Goal: Transaction & Acquisition: Purchase product/service

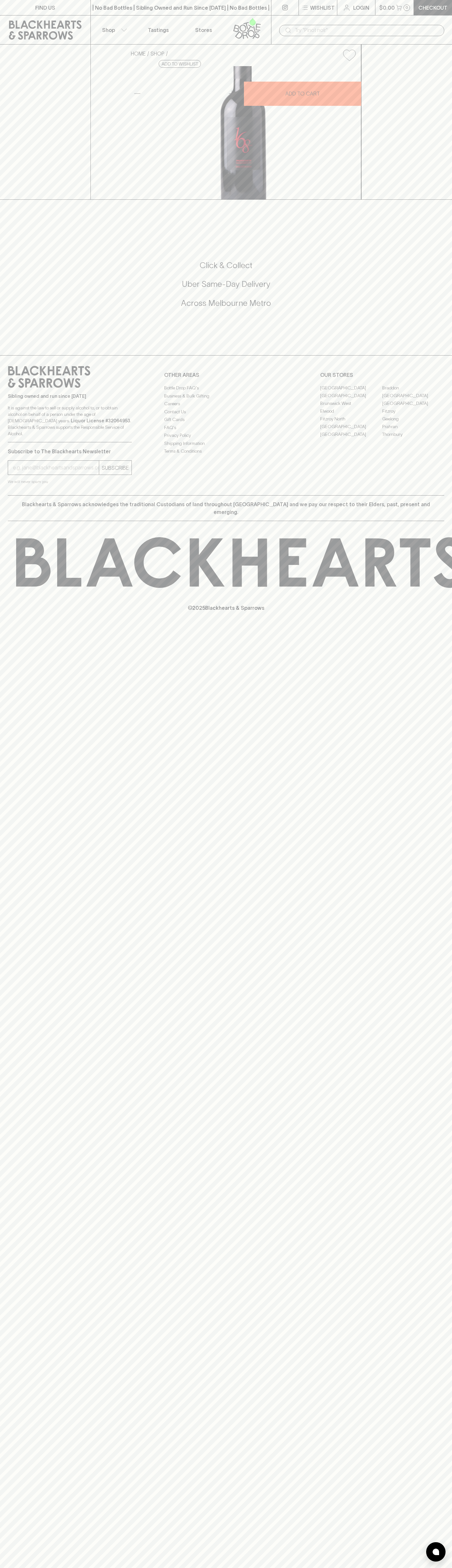
click at [397, 32] on input "text" at bounding box center [366, 30] width 144 height 10
click at [422, 1388] on div "FIND US | No Bad Bottles | Sibling Owned and Run Since [DATE] | No Bad Bottles …" at bounding box center [226, 784] width 452 height 1568
click at [216, 1567] on html "FIND US | No Bad Bottles | Sibling Owned and Run Since [DATE] | No Bad Bottles …" at bounding box center [226, 784] width 452 height 1568
click at [27, 1129] on div "FIND US | No Bad Bottles | Sibling Owned and Run Since [DATE] | No Bad Bottles …" at bounding box center [226, 784] width 452 height 1568
